Goal: Use online tool/utility: Utilize a website feature to perform a specific function

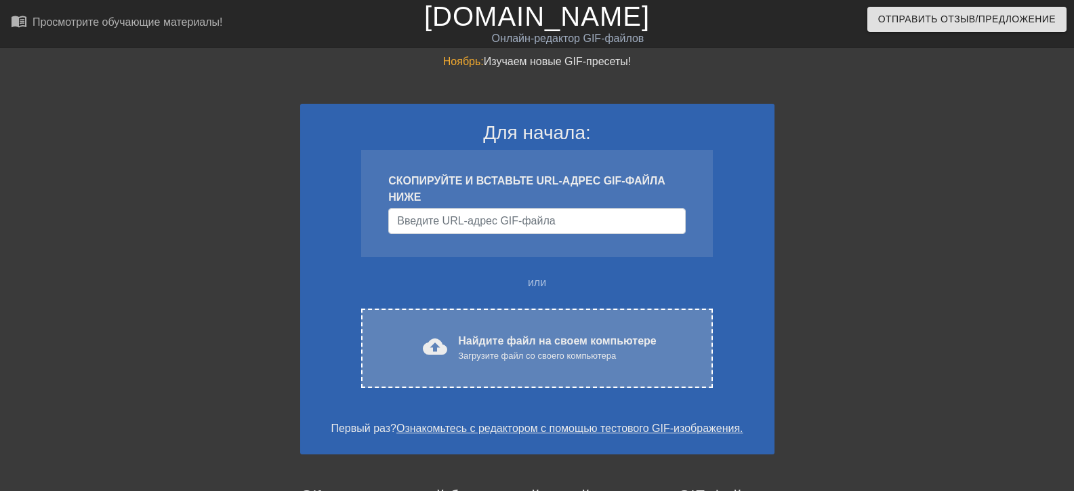
click at [481, 344] on font "Найдите файл на своем компьютере" at bounding box center [557, 341] width 198 height 12
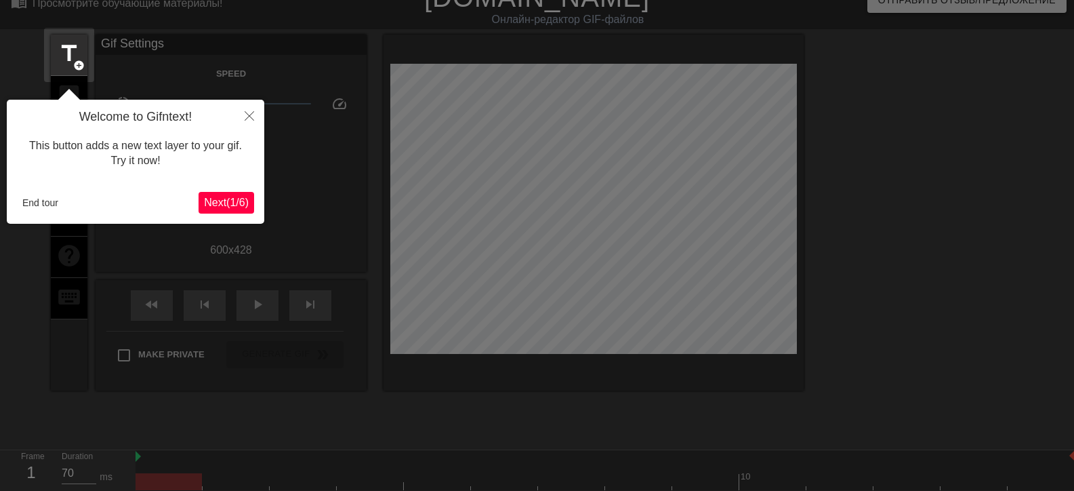
scroll to position [33, 0]
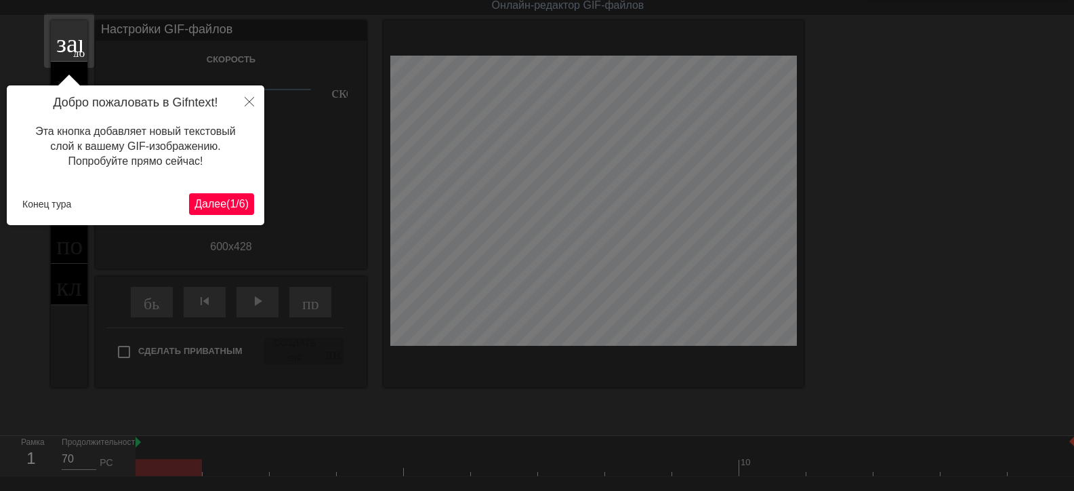
click at [199, 206] on font "Далее" at bounding box center [210, 204] width 32 height 12
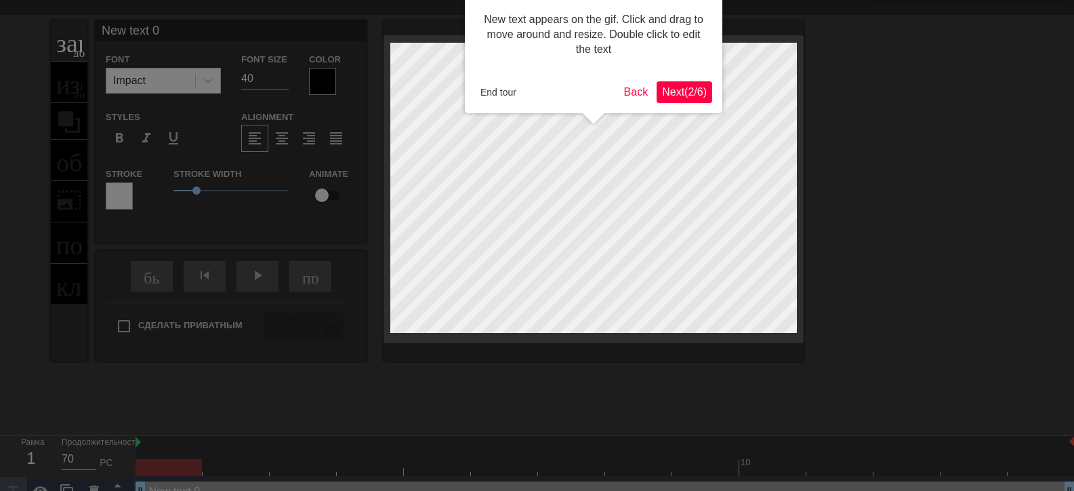
scroll to position [0, 0]
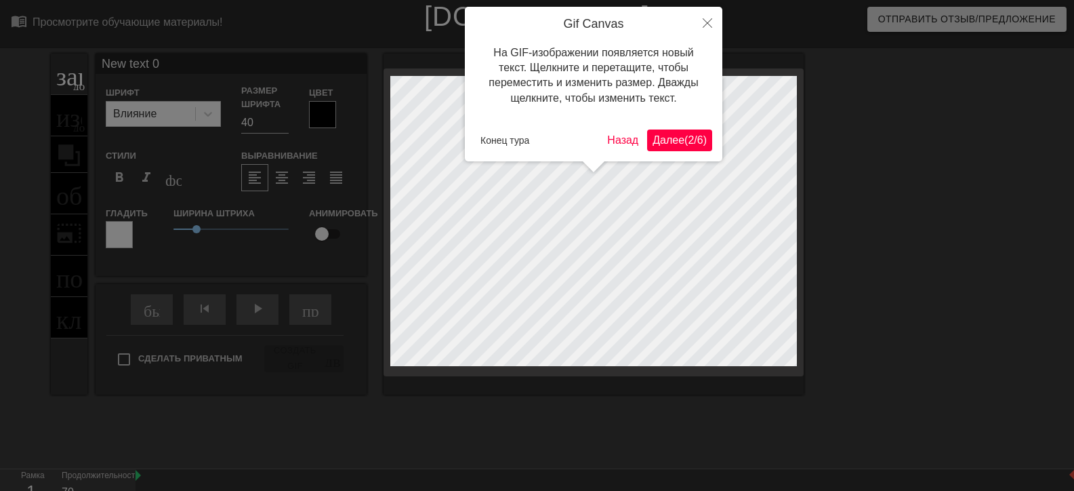
click at [688, 137] on font "2" at bounding box center [691, 140] width 6 height 12
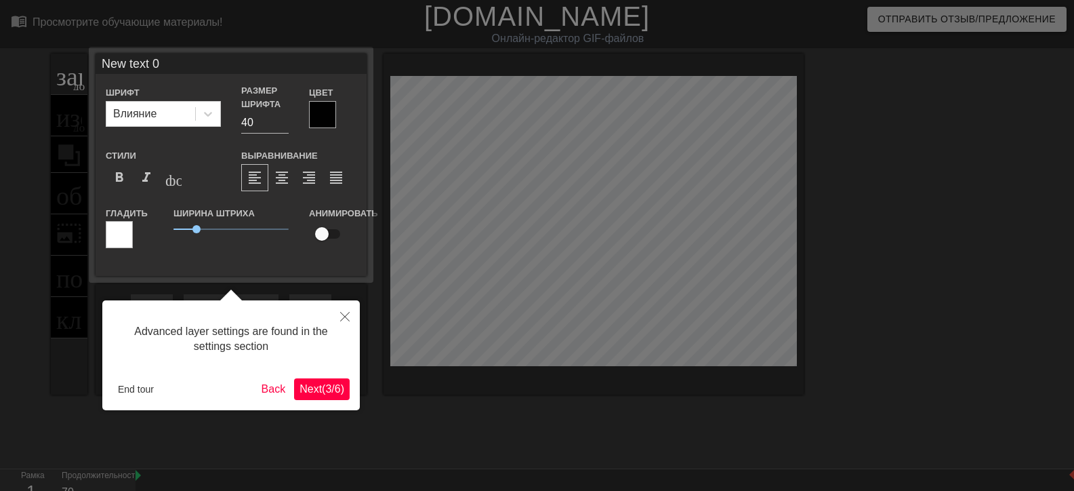
scroll to position [33, 0]
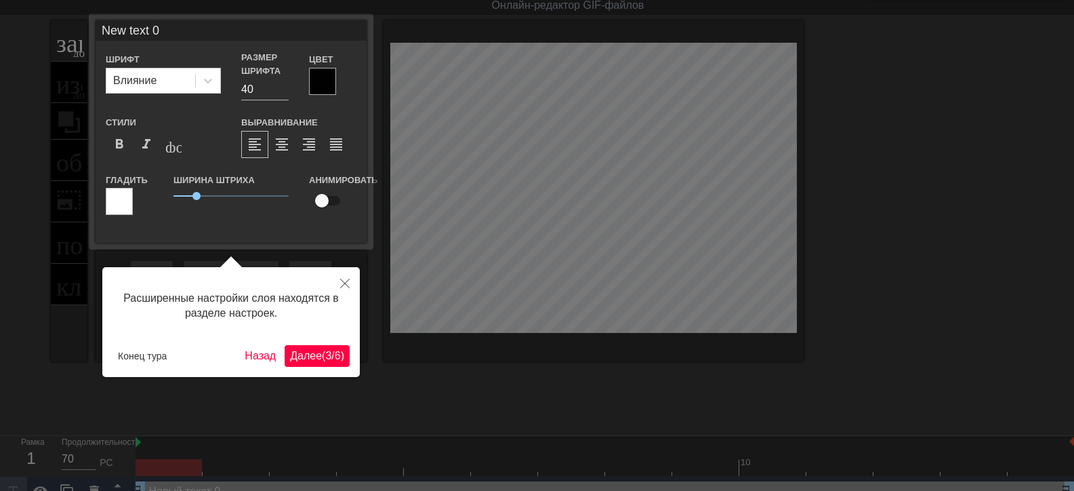
click at [291, 350] on font "Далее" at bounding box center [306, 356] width 32 height 12
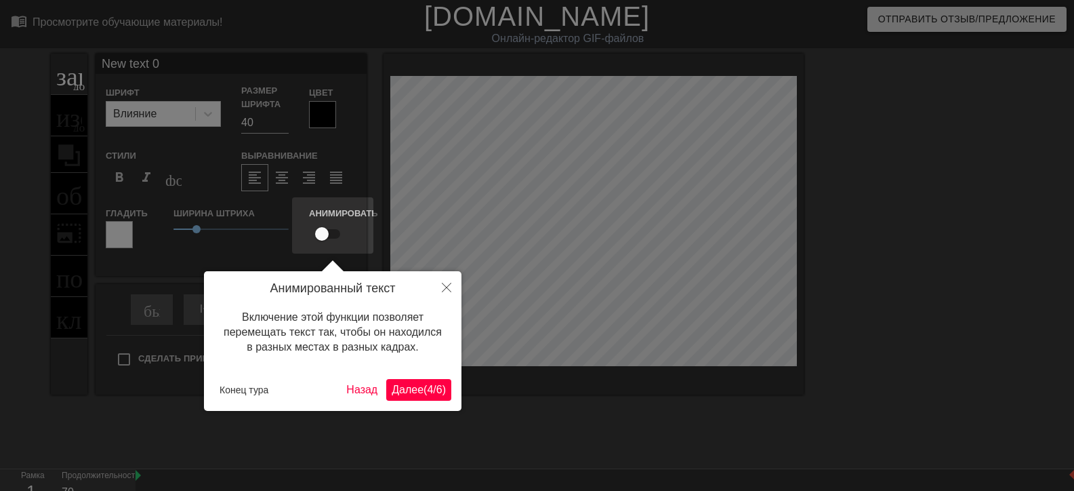
click at [398, 384] on font "Далее" at bounding box center [408, 390] width 32 height 12
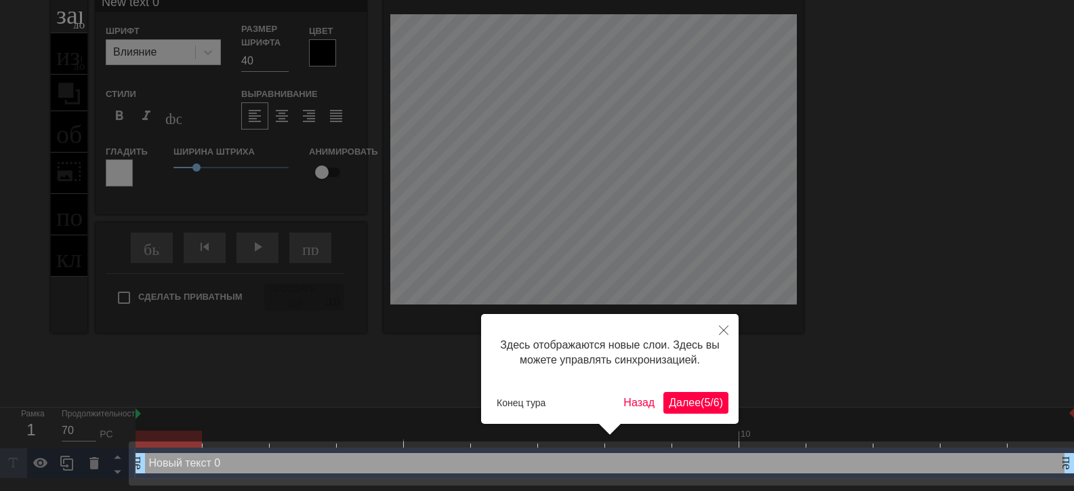
click at [704, 403] on font "5" at bounding box center [707, 402] width 6 height 12
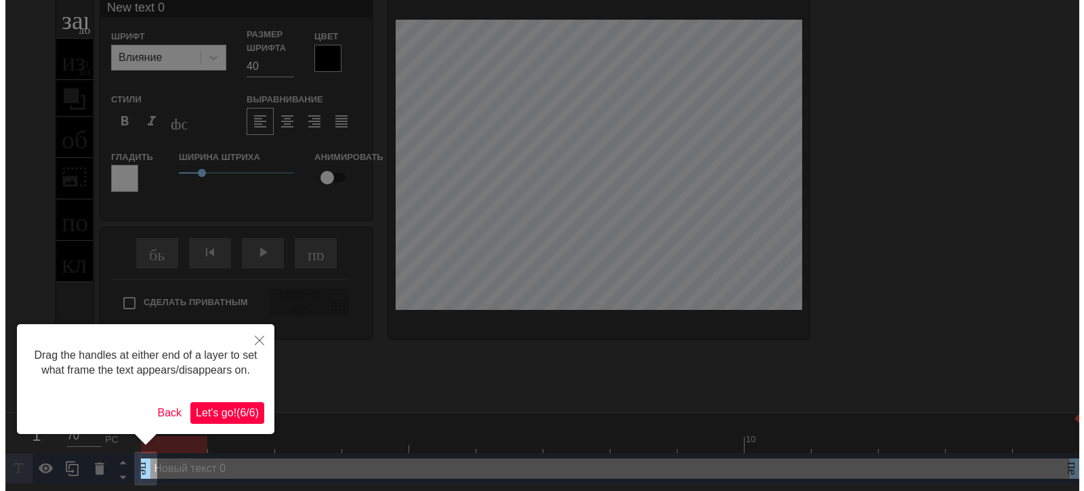
scroll to position [0, 0]
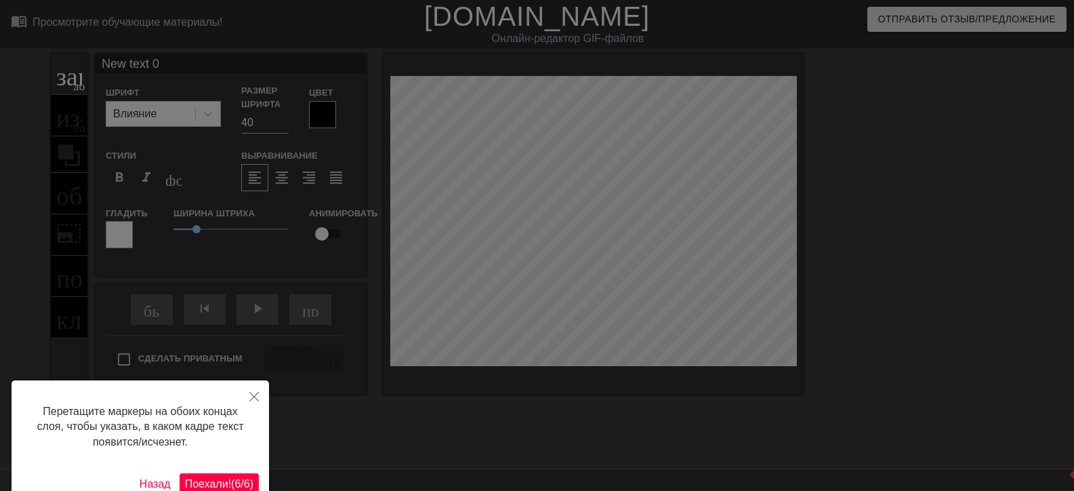
click at [195, 483] on font "Поехали!" at bounding box center [208, 484] width 46 height 12
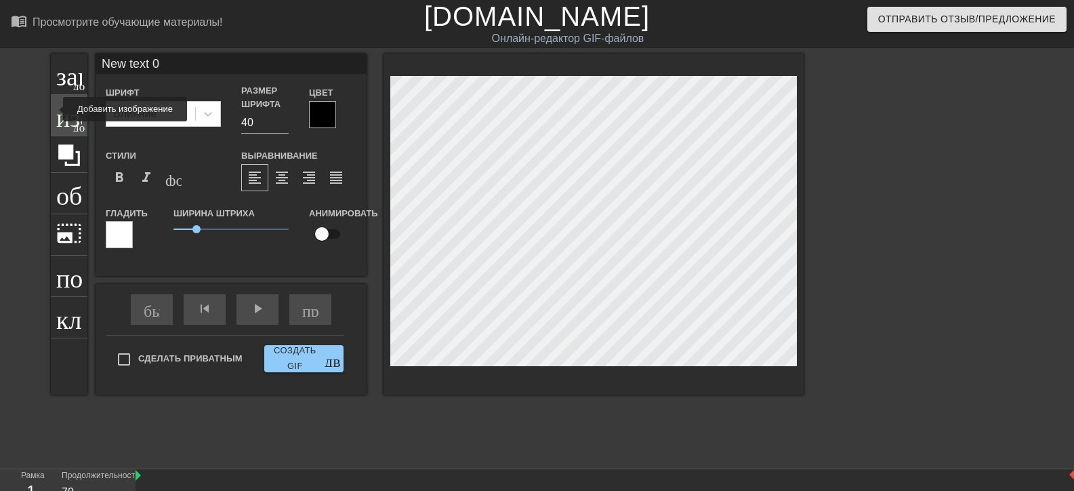
click at [54, 109] on div "изображение добавить_круг" at bounding box center [69, 115] width 37 height 41
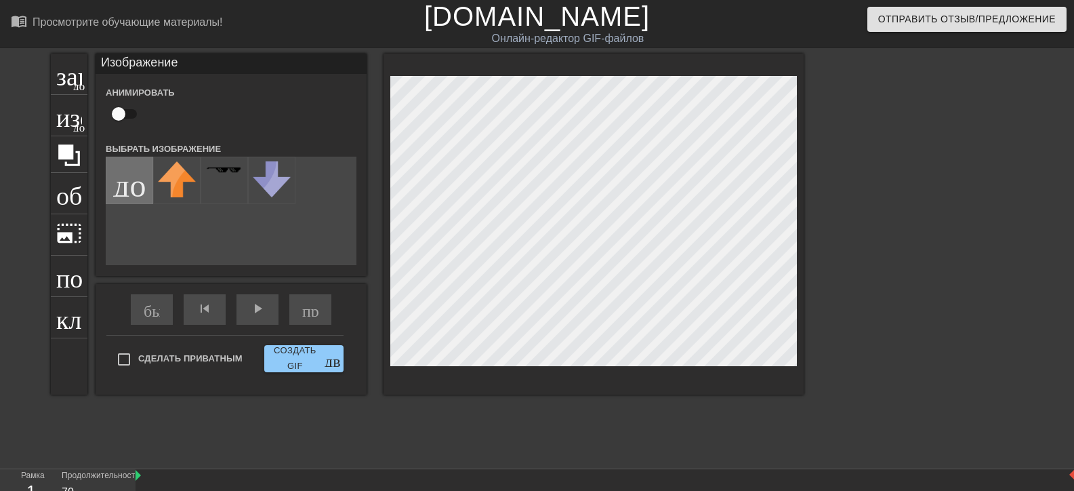
click at [118, 184] on input "file" at bounding box center [129, 180] width 46 height 46
type input "C:\fakepath\d1011f4c83f77e9e8bb8f9e4610eb976ae70471e_result-photoaidcom-cropped…"
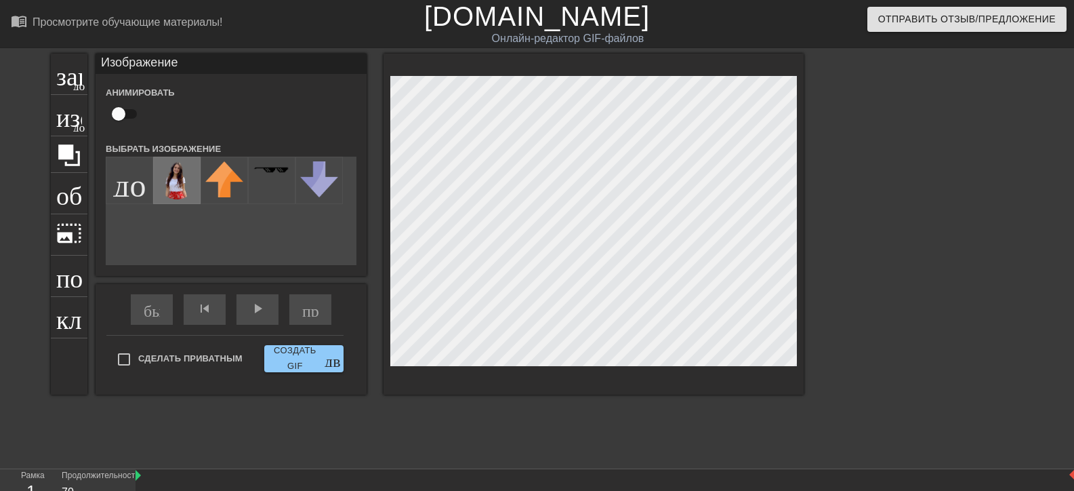
click at [174, 184] on img at bounding box center [177, 180] width 38 height 38
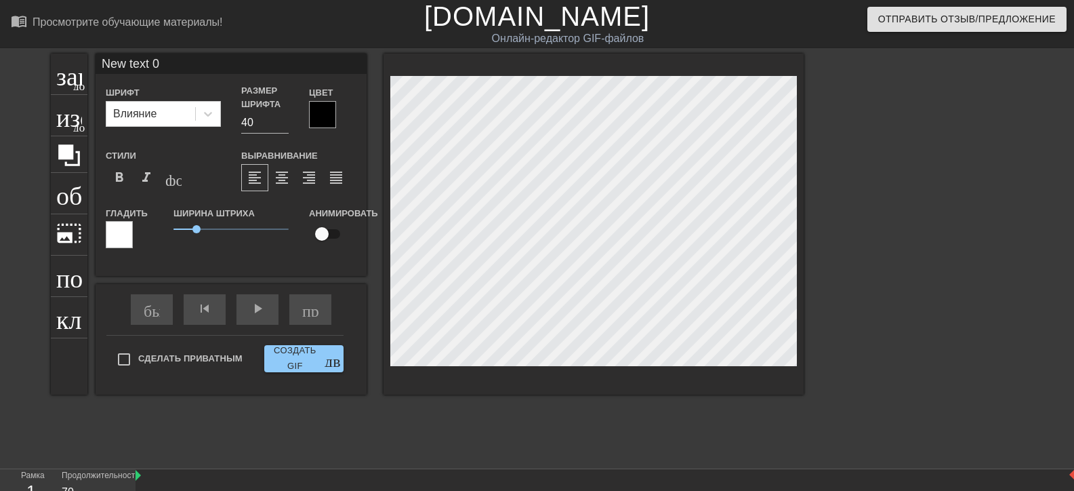
click at [958, 205] on div "заголовок добавить_круг изображение добавить_круг обрезать photo_size_select_la…" at bounding box center [537, 257] width 1074 height 407
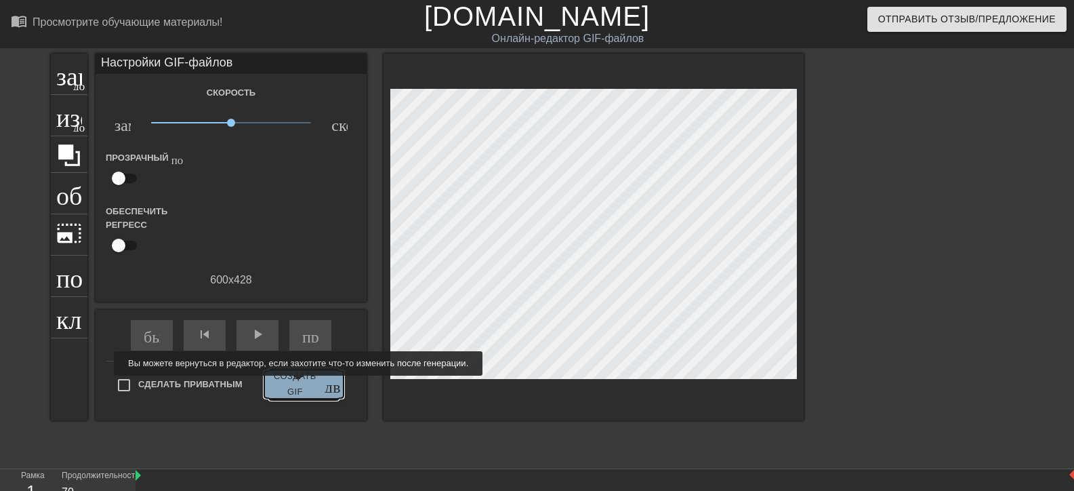
click at [296, 385] on font "Создать GIF" at bounding box center [295, 384] width 43 height 26
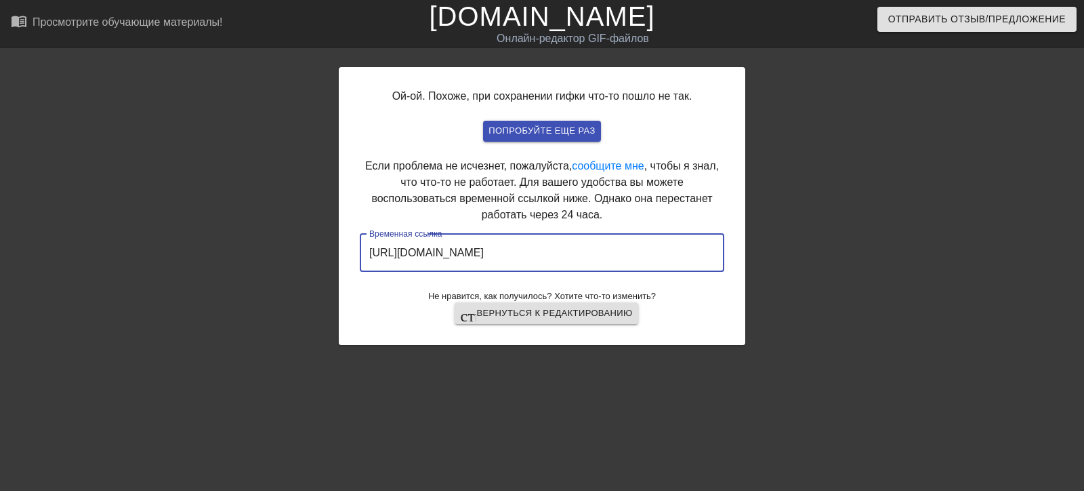
drag, startPoint x: 665, startPoint y: 252, endPoint x: 356, endPoint y: 250, distance: 309.0
click at [356, 250] on div "Ой-ой. Похоже, при сохранении гифки что-то пошло не так. Попробуйте еще раз Есл…" at bounding box center [542, 206] width 407 height 278
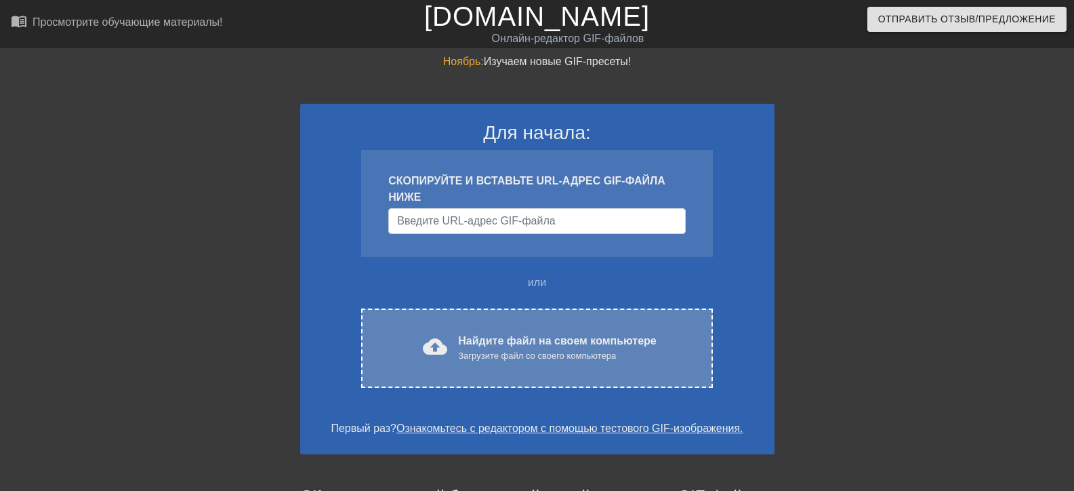
click at [486, 344] on font "Найдите файл на своем компьютере" at bounding box center [557, 341] width 198 height 12
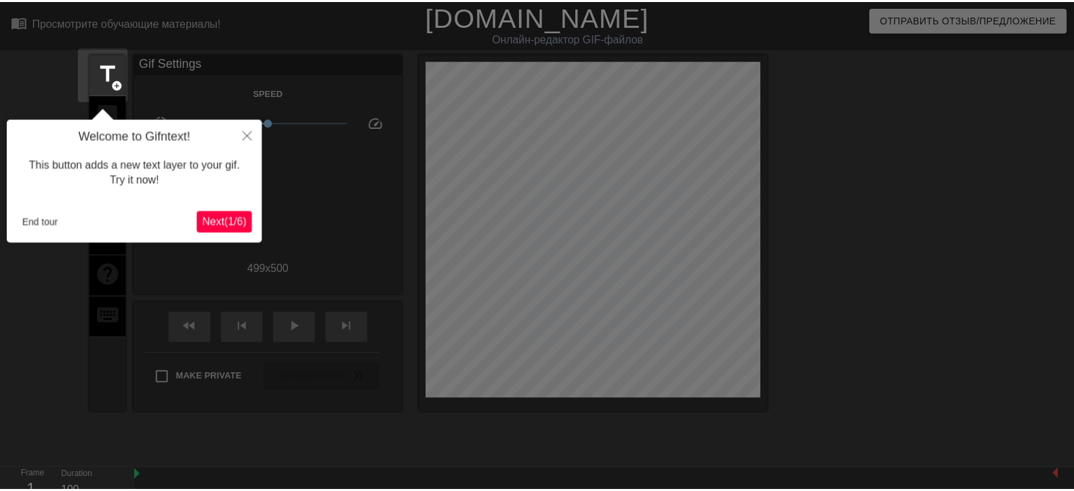
scroll to position [33, 0]
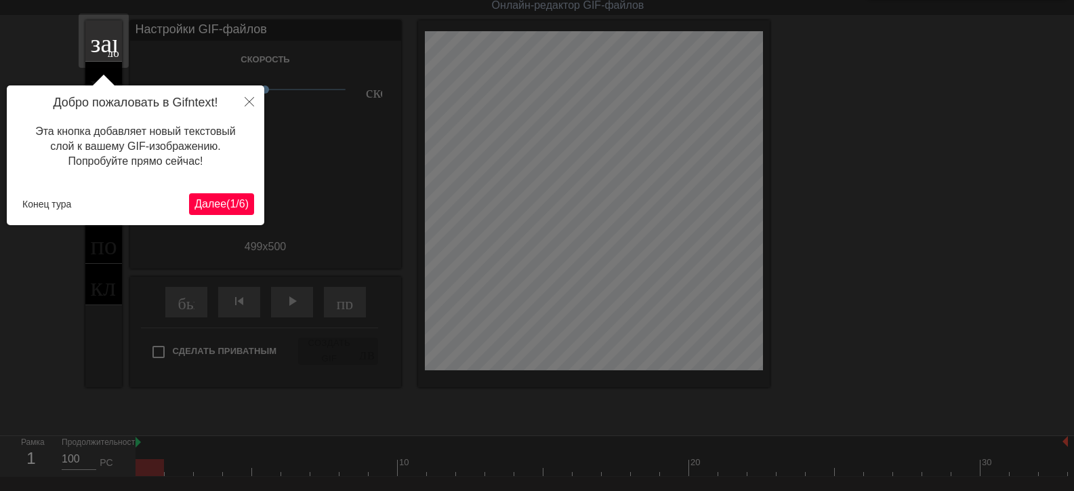
click at [209, 204] on font "Далее" at bounding box center [210, 204] width 32 height 12
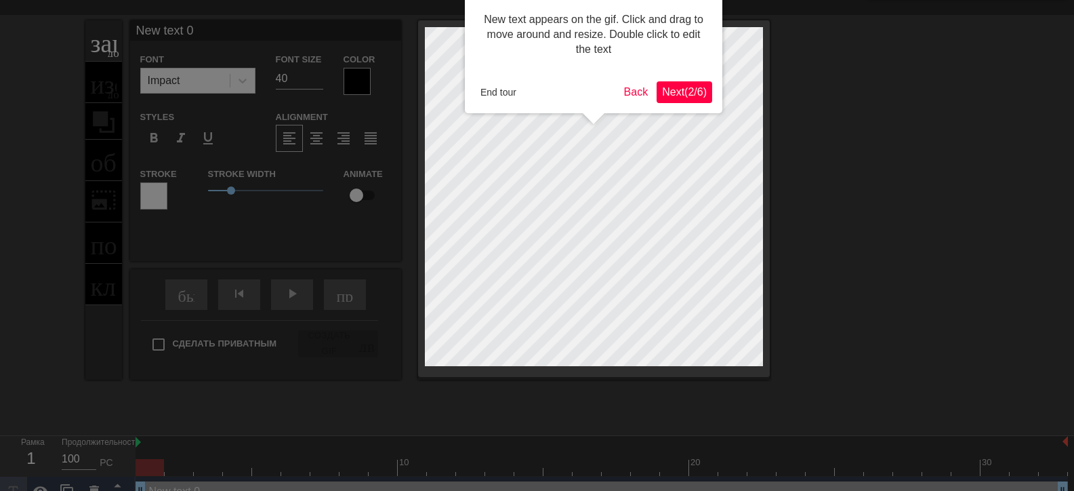
scroll to position [0, 0]
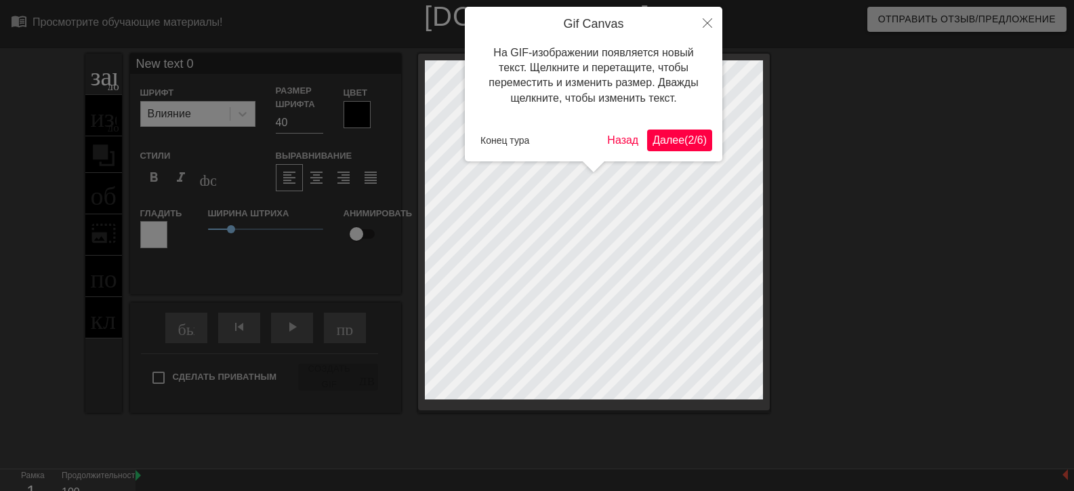
click at [653, 138] on font "Далее" at bounding box center [669, 140] width 32 height 12
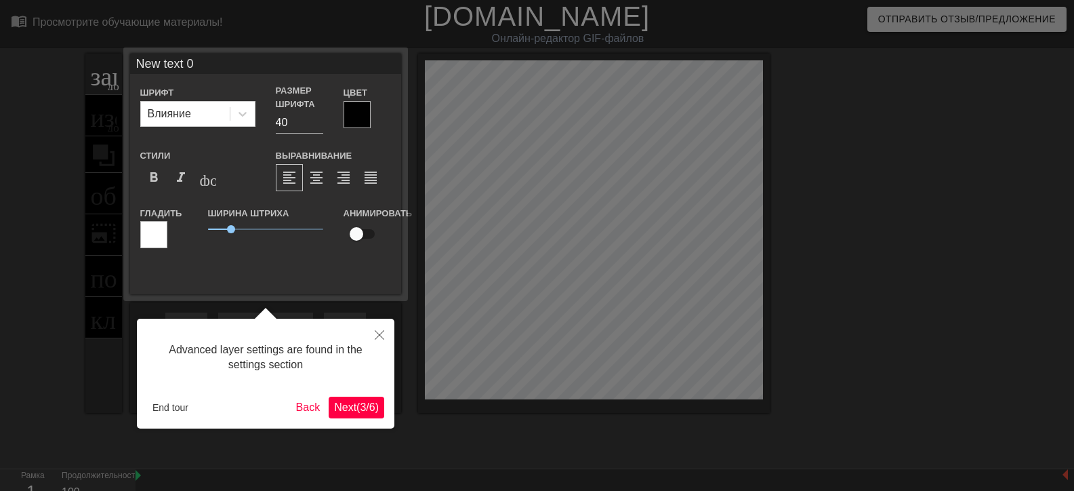
scroll to position [33, 0]
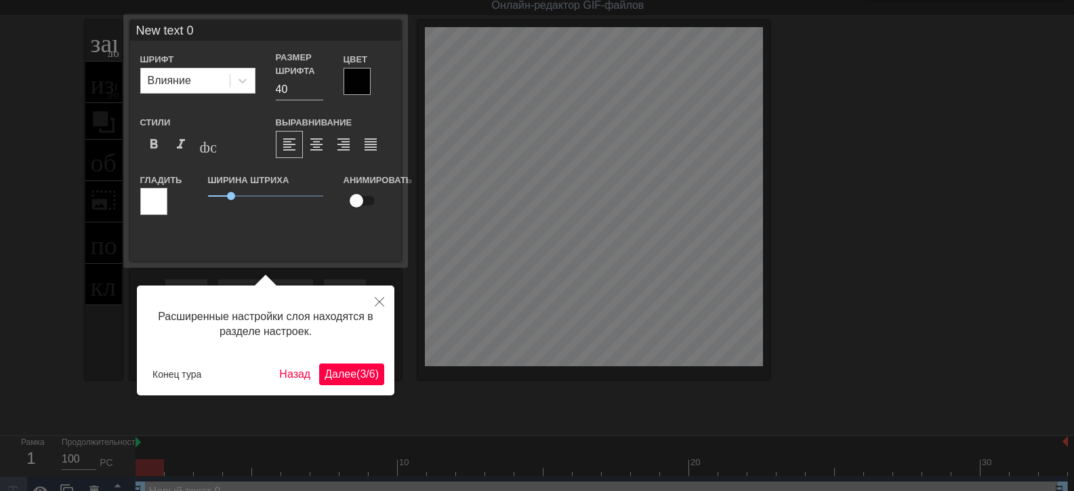
click at [331, 370] on font "Далее" at bounding box center [341, 374] width 32 height 12
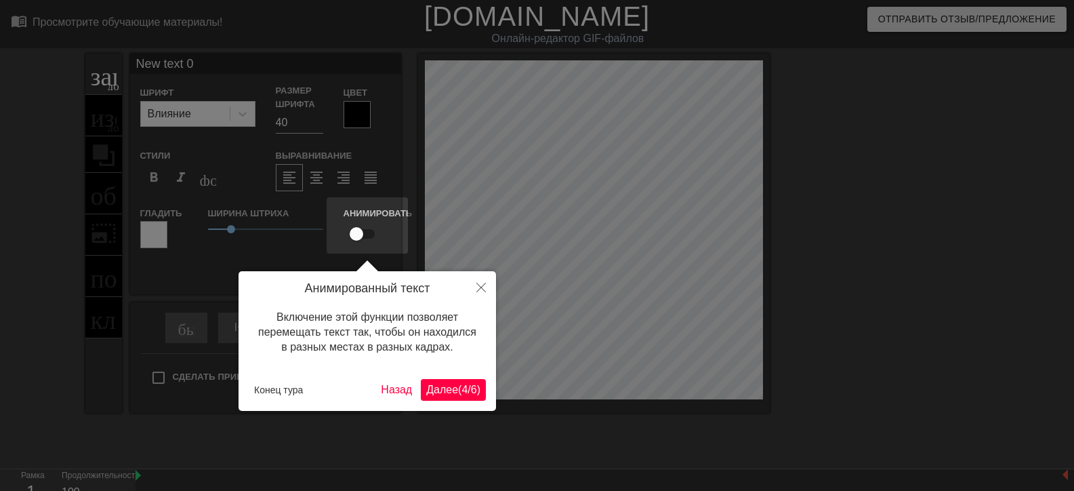
click at [434, 388] on font "Далее" at bounding box center [442, 390] width 32 height 12
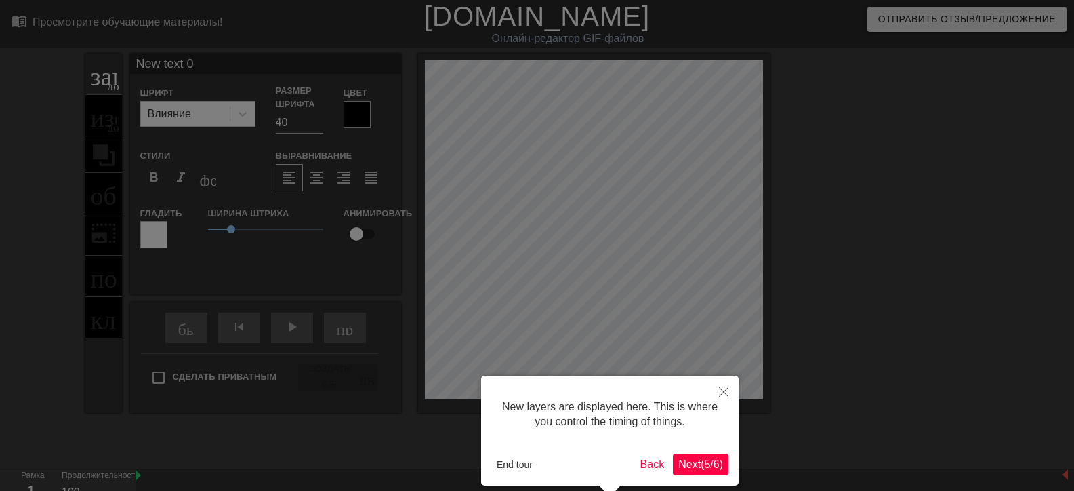
scroll to position [62, 0]
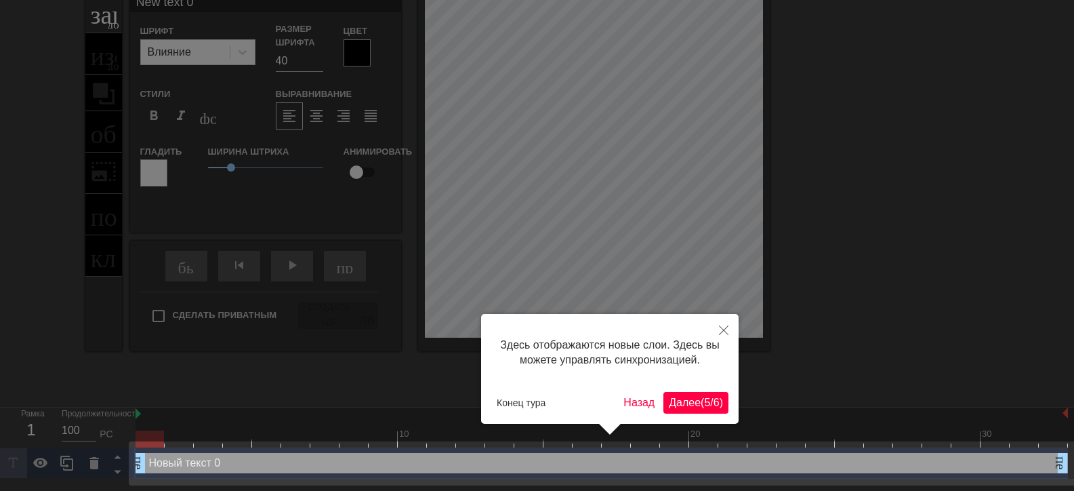
click at [682, 403] on font "Далее" at bounding box center [685, 402] width 32 height 12
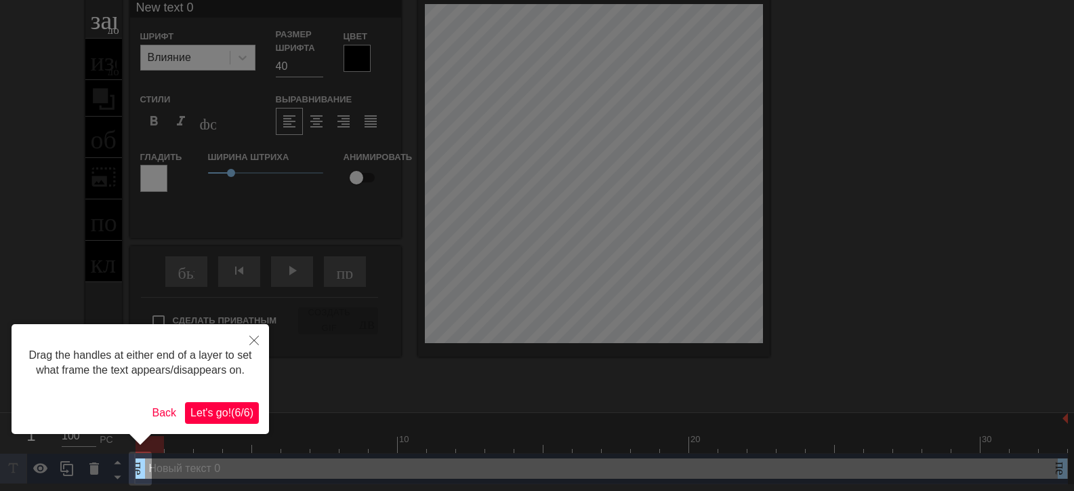
scroll to position [0, 0]
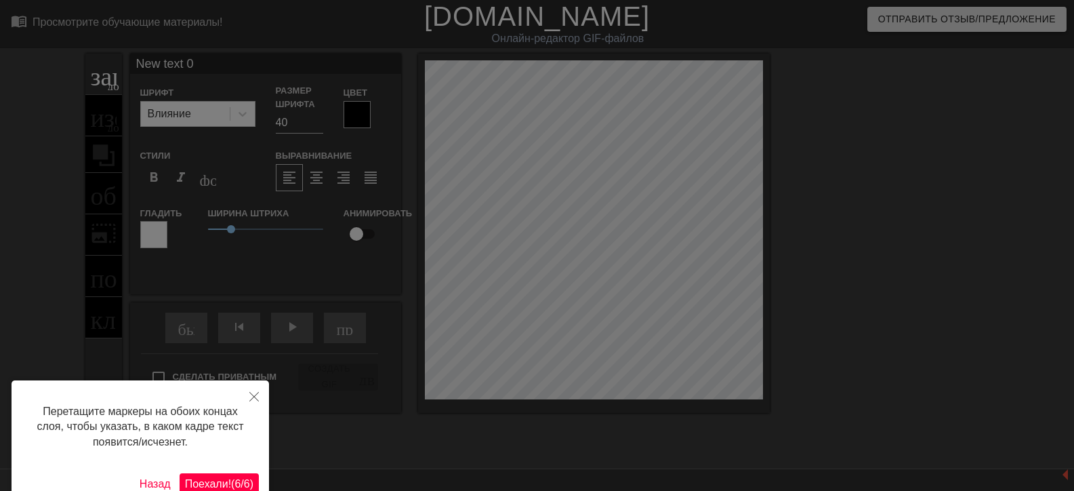
click at [207, 484] on font "Поехали!" at bounding box center [208, 484] width 46 height 12
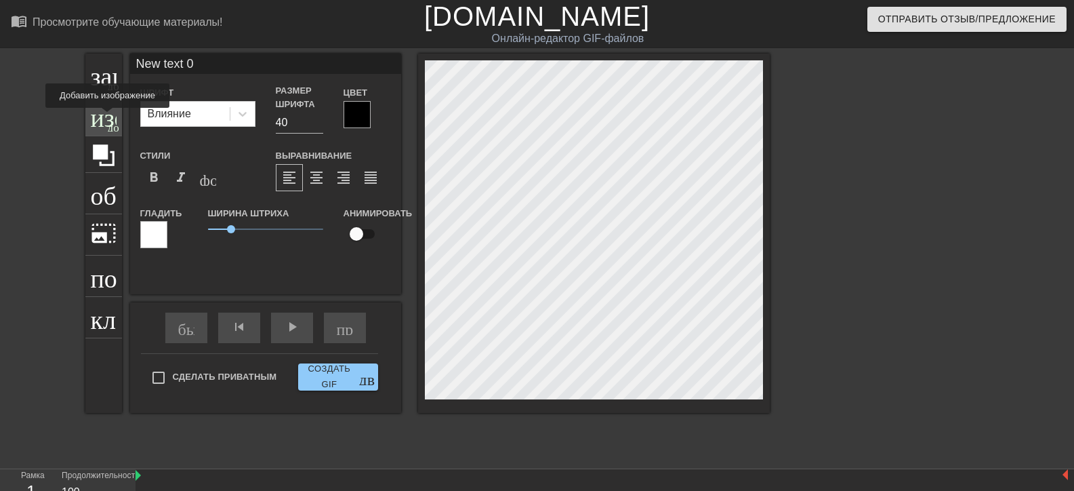
click at [108, 117] on font "изображение" at bounding box center [162, 114] width 142 height 26
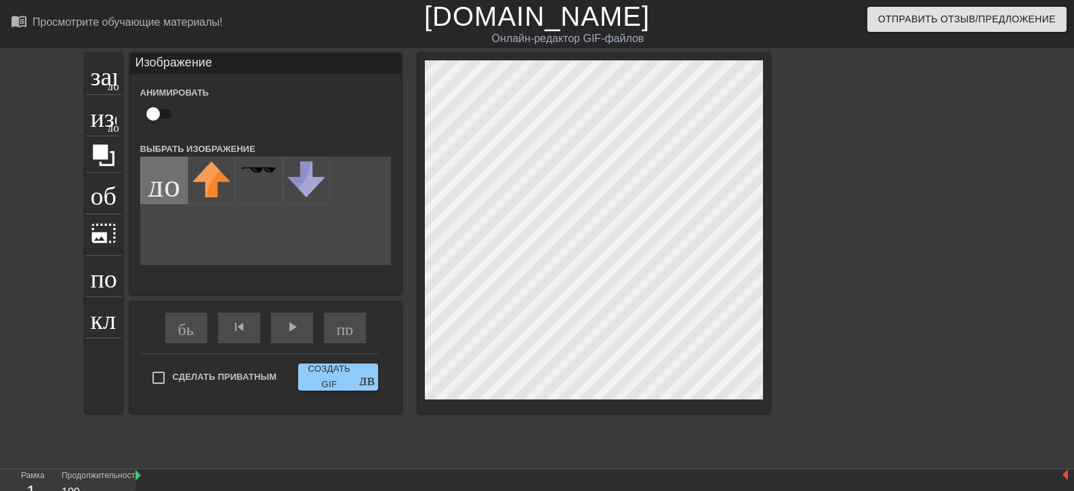
click at [169, 183] on input "file" at bounding box center [164, 180] width 46 height 46
type input "C:\fakepath\E06B2BEC-8BD7-11F0-A88D-CBA5095E78CC-removebg-preview.png"
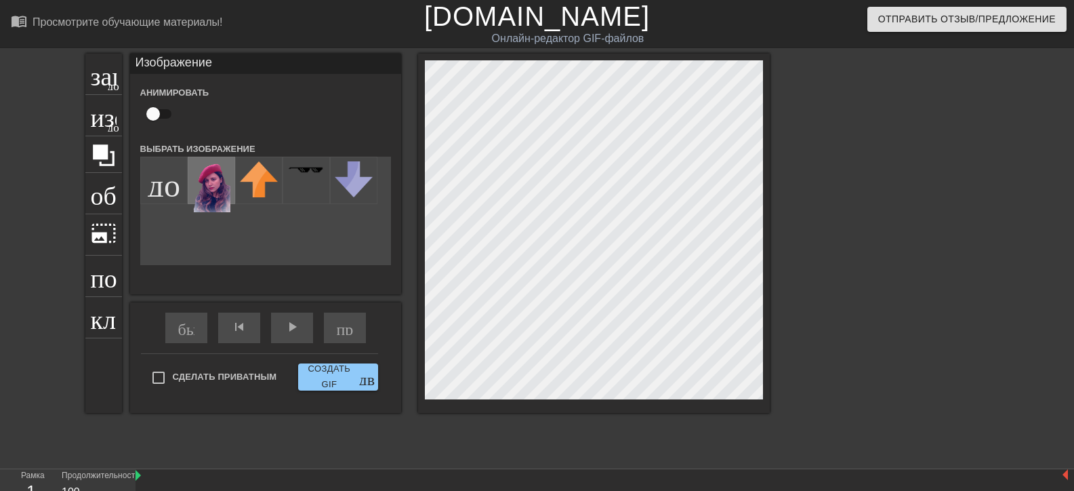
click at [213, 190] on img at bounding box center [211, 186] width 38 height 51
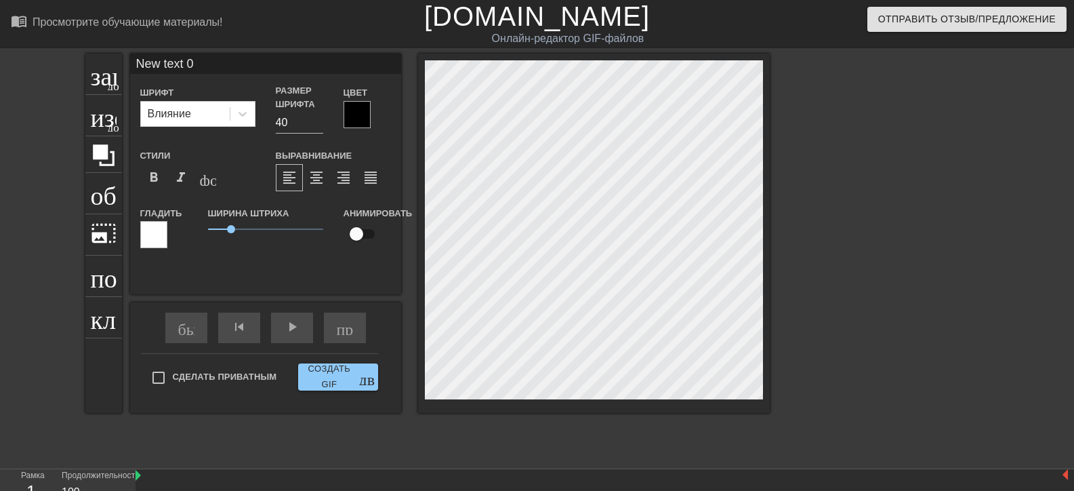
click at [877, 181] on div "заголовок добавить_круг изображение добавить_круг обрезать photo_size_select_la…" at bounding box center [537, 257] width 1074 height 407
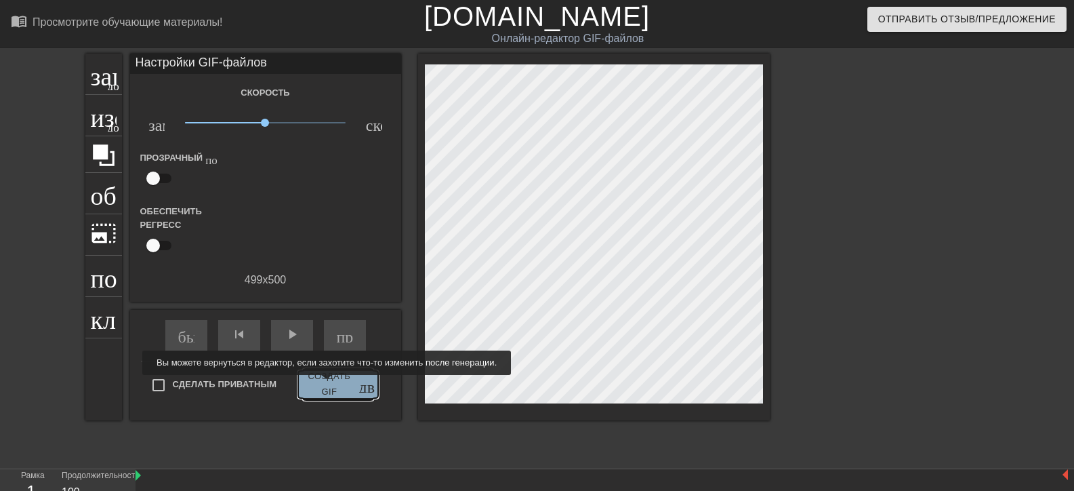
click at [325, 384] on font "Создать GIF" at bounding box center [329, 384] width 51 height 31
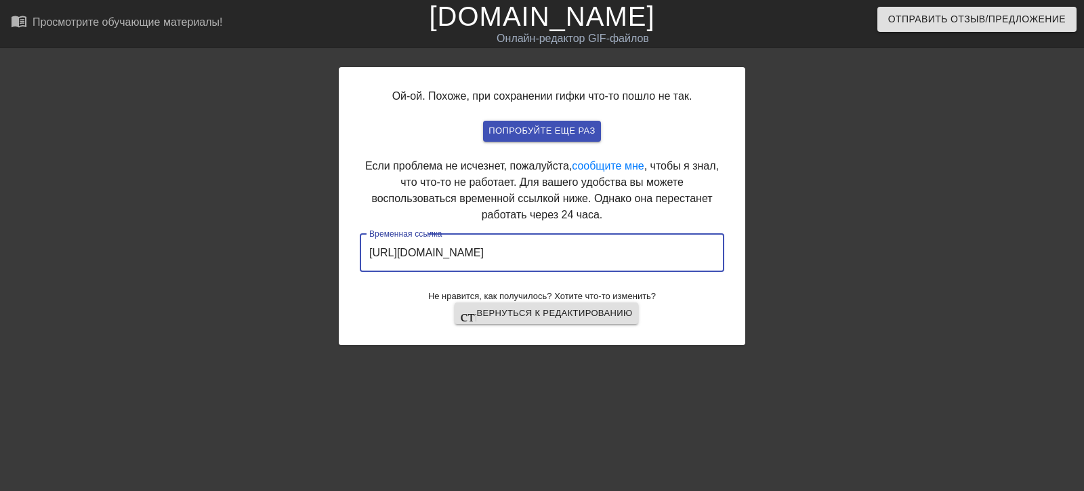
drag, startPoint x: 663, startPoint y: 254, endPoint x: 364, endPoint y: 266, distance: 299.1
click at [364, 266] on input "https://www.gifntext.com/temp_generations/7i985MEs.gif" at bounding box center [542, 253] width 365 height 38
